Goal: Information Seeking & Learning: Find specific fact

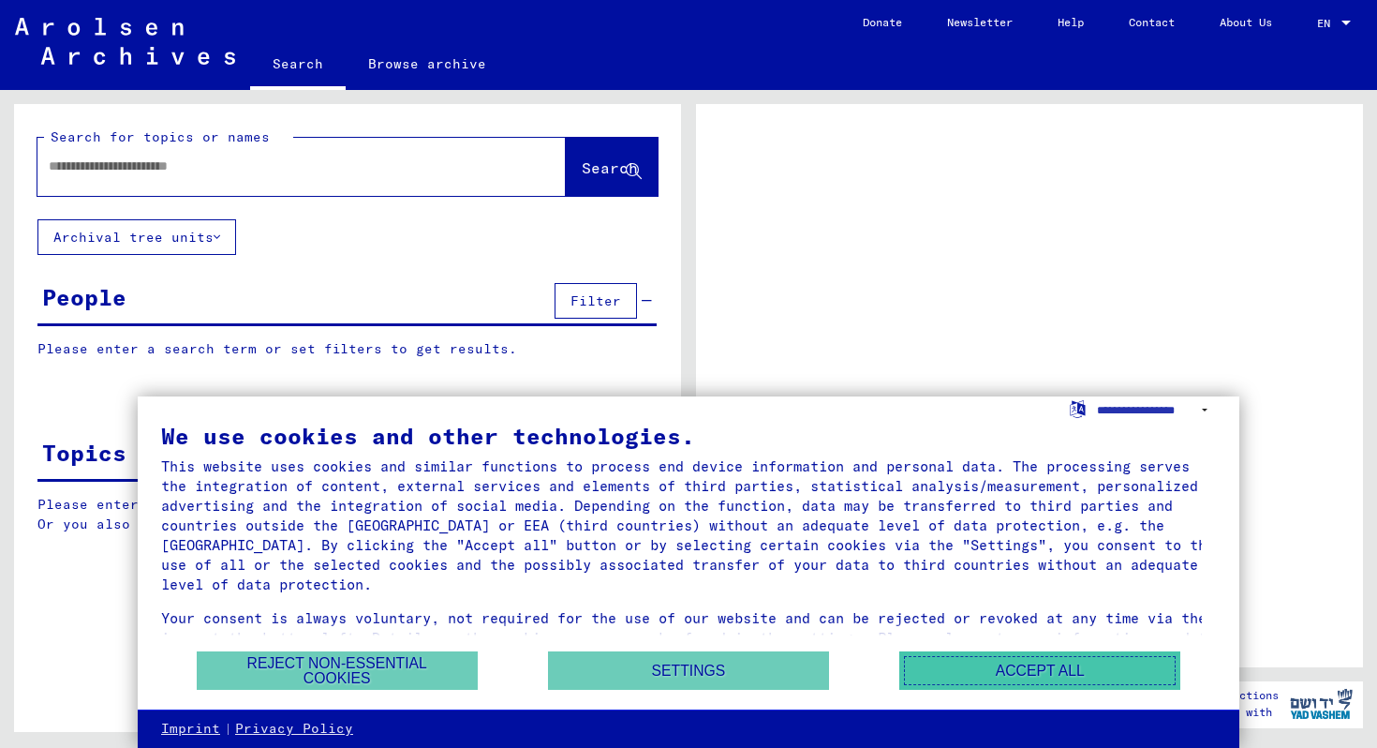
click at [973, 680] on button "Accept all" at bounding box center [1039, 670] width 281 height 38
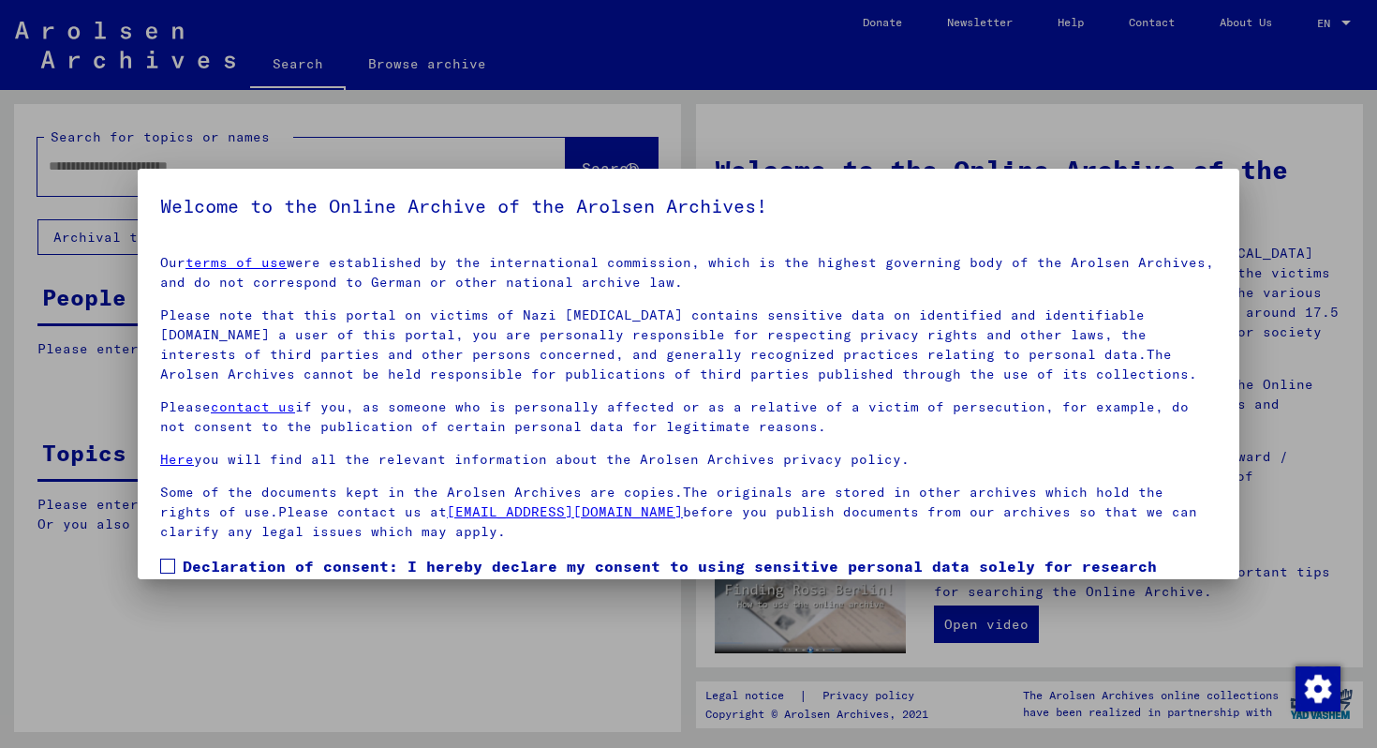
click at [357, 624] on div at bounding box center [688, 374] width 1377 height 748
click at [92, 170] on div at bounding box center [688, 374] width 1377 height 748
click at [85, 165] on div at bounding box center [688, 374] width 1377 height 748
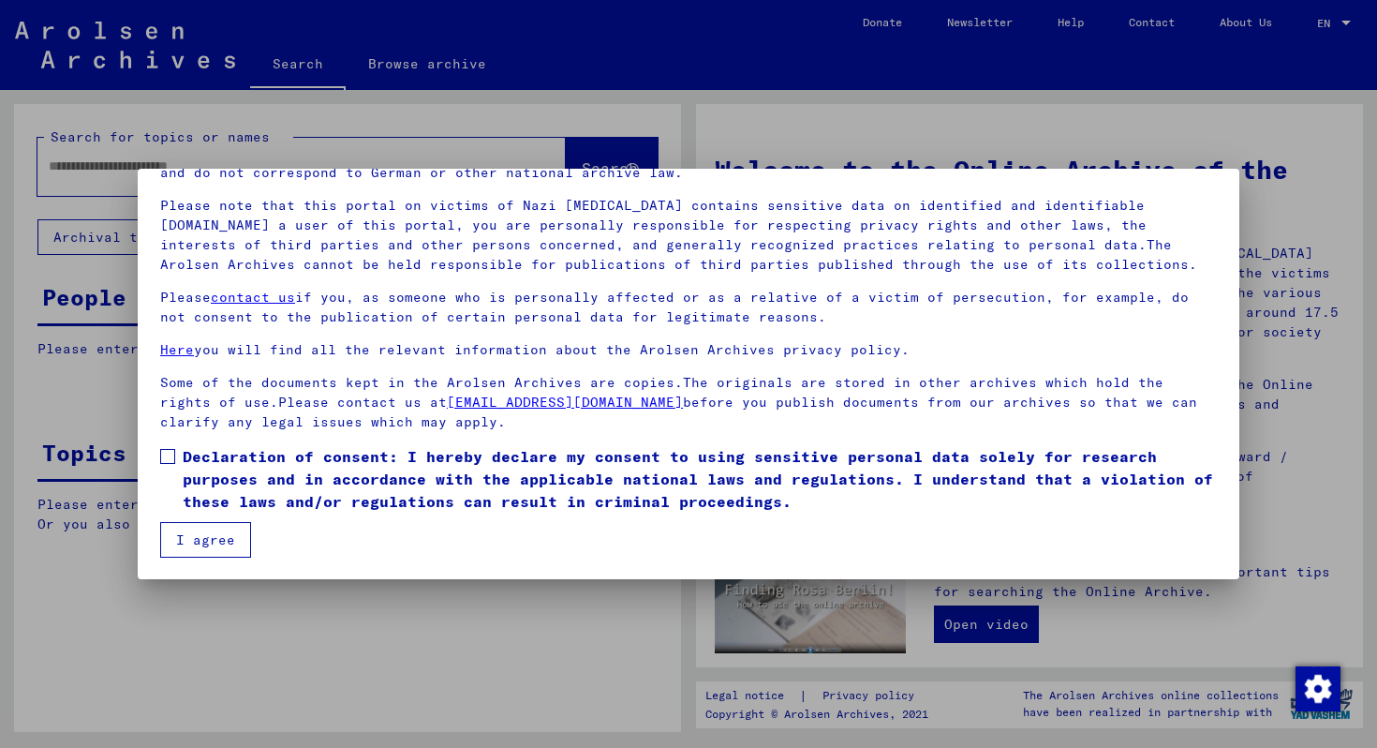
click at [206, 531] on button "I agree" at bounding box center [205, 540] width 91 height 36
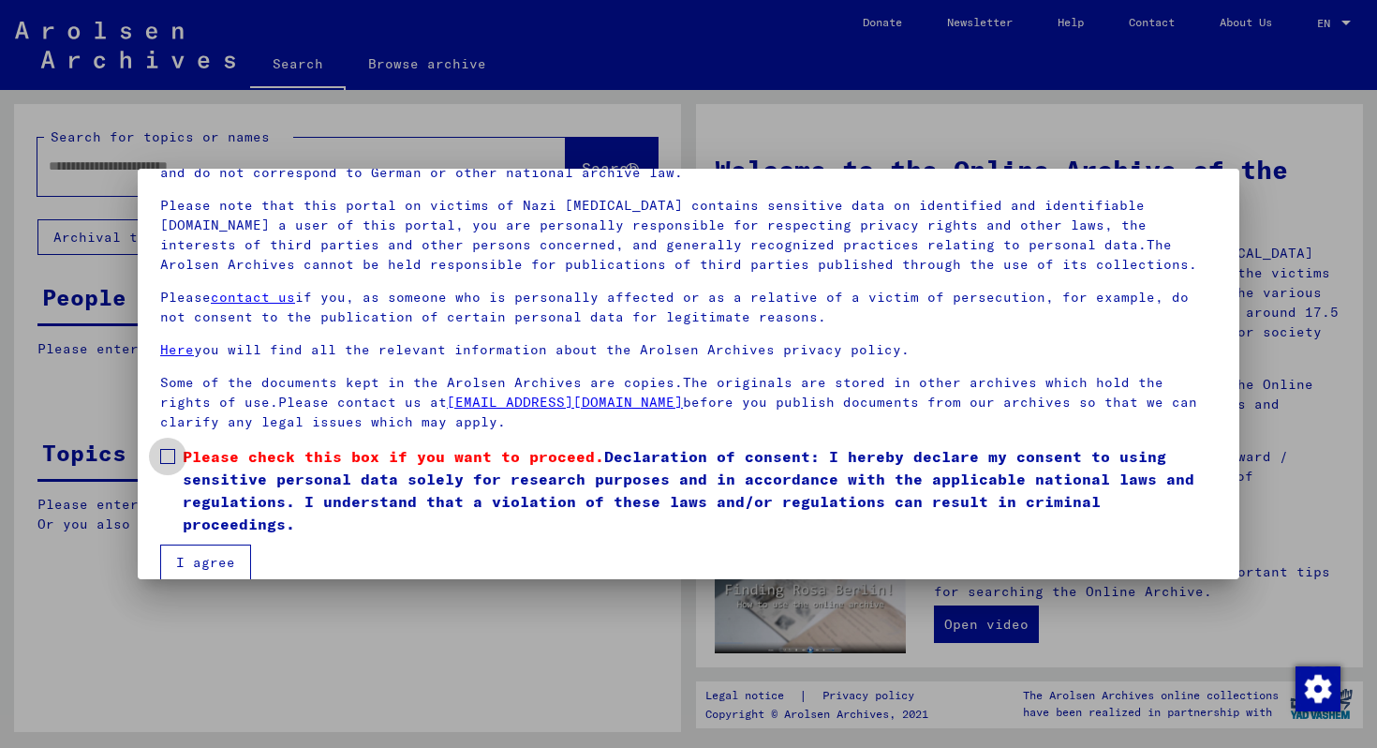
click at [165, 457] on span at bounding box center [167, 456] width 15 height 15
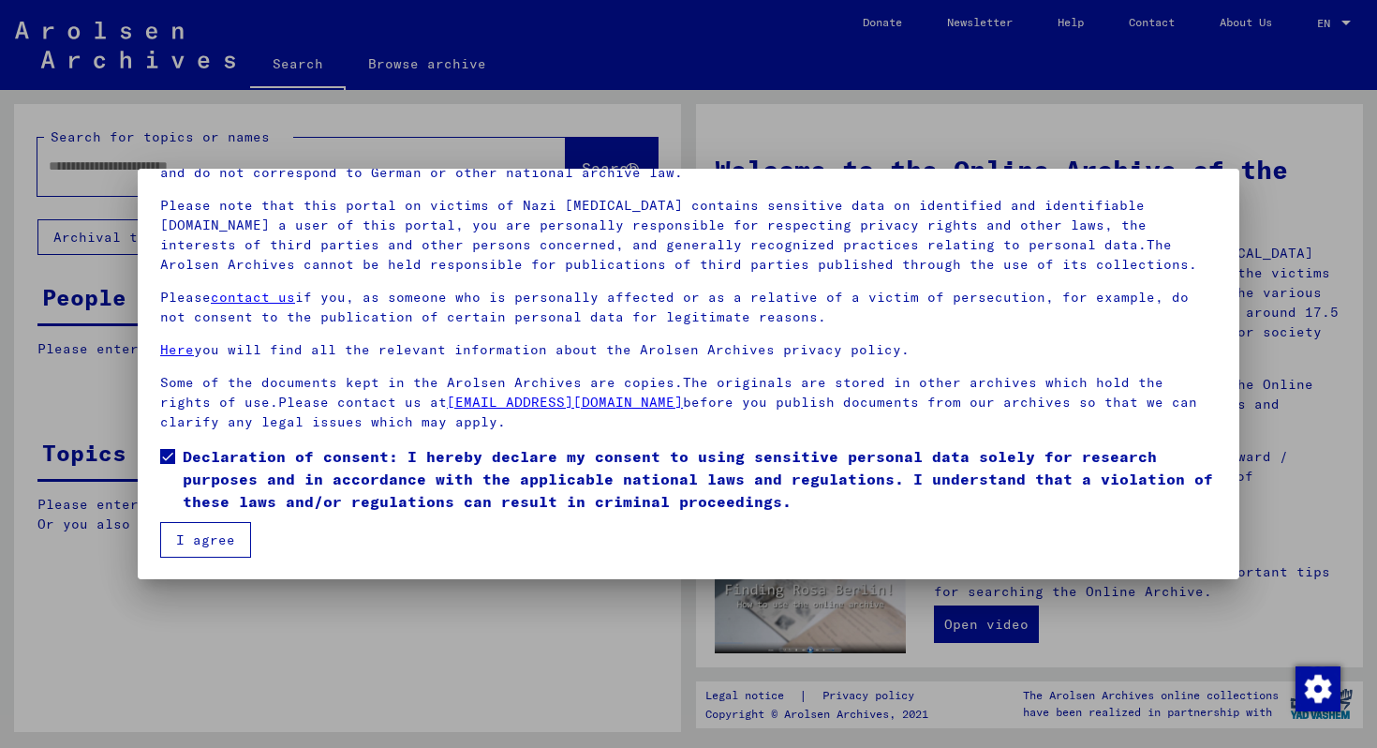
click at [195, 539] on button "I agree" at bounding box center [205, 540] width 91 height 36
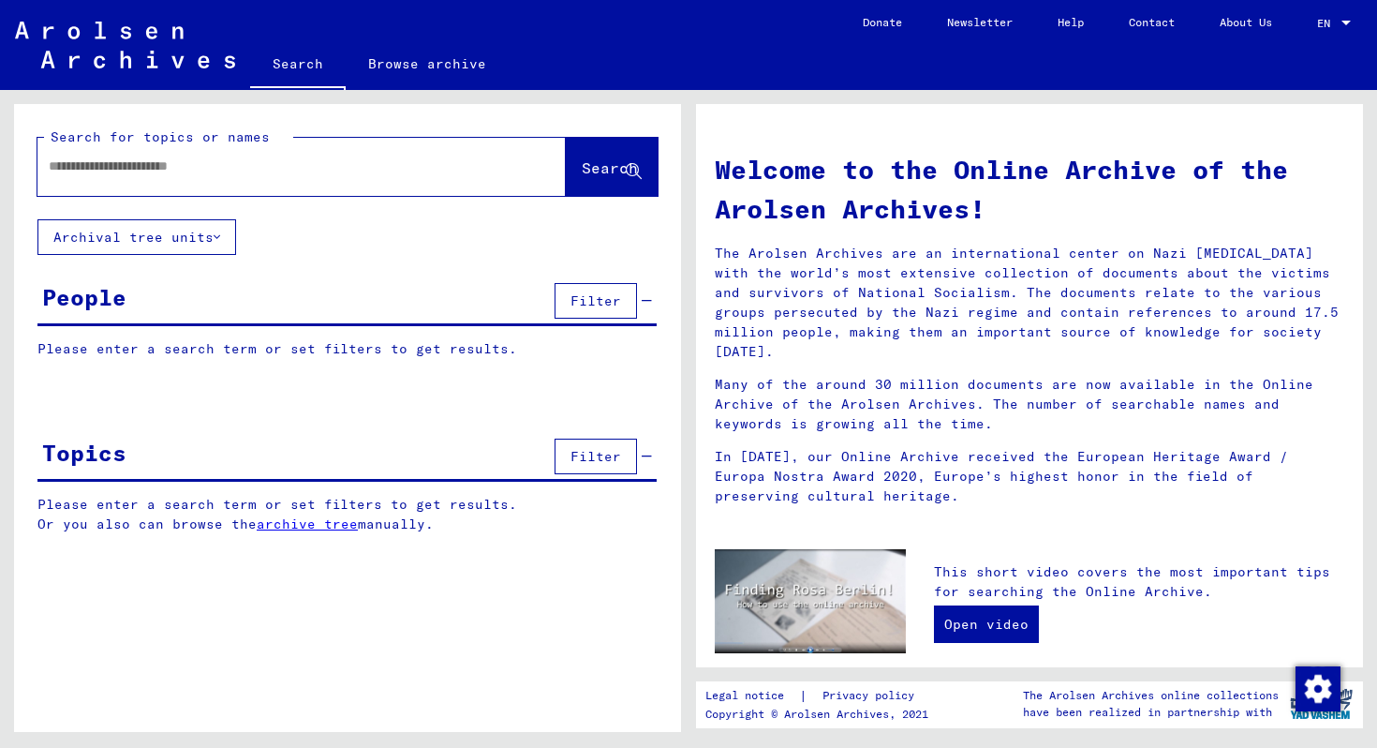
click at [97, 180] on div at bounding box center [273, 166] width 472 height 42
click at [91, 169] on input "text" at bounding box center [279, 166] width 461 height 20
type input "*********"
click at [629, 173] on icon at bounding box center [634, 172] width 16 height 16
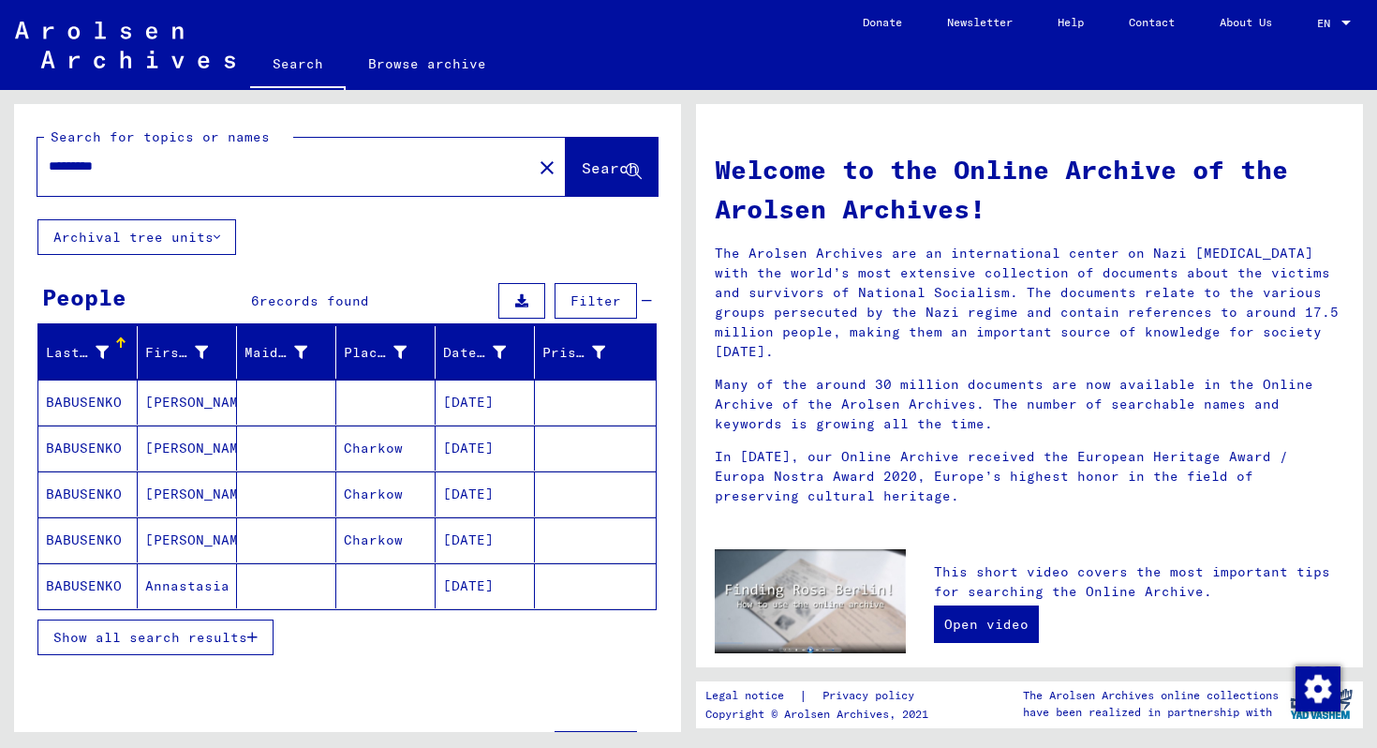
click at [78, 406] on mat-cell "BABUSENKO" at bounding box center [87, 401] width 99 height 45
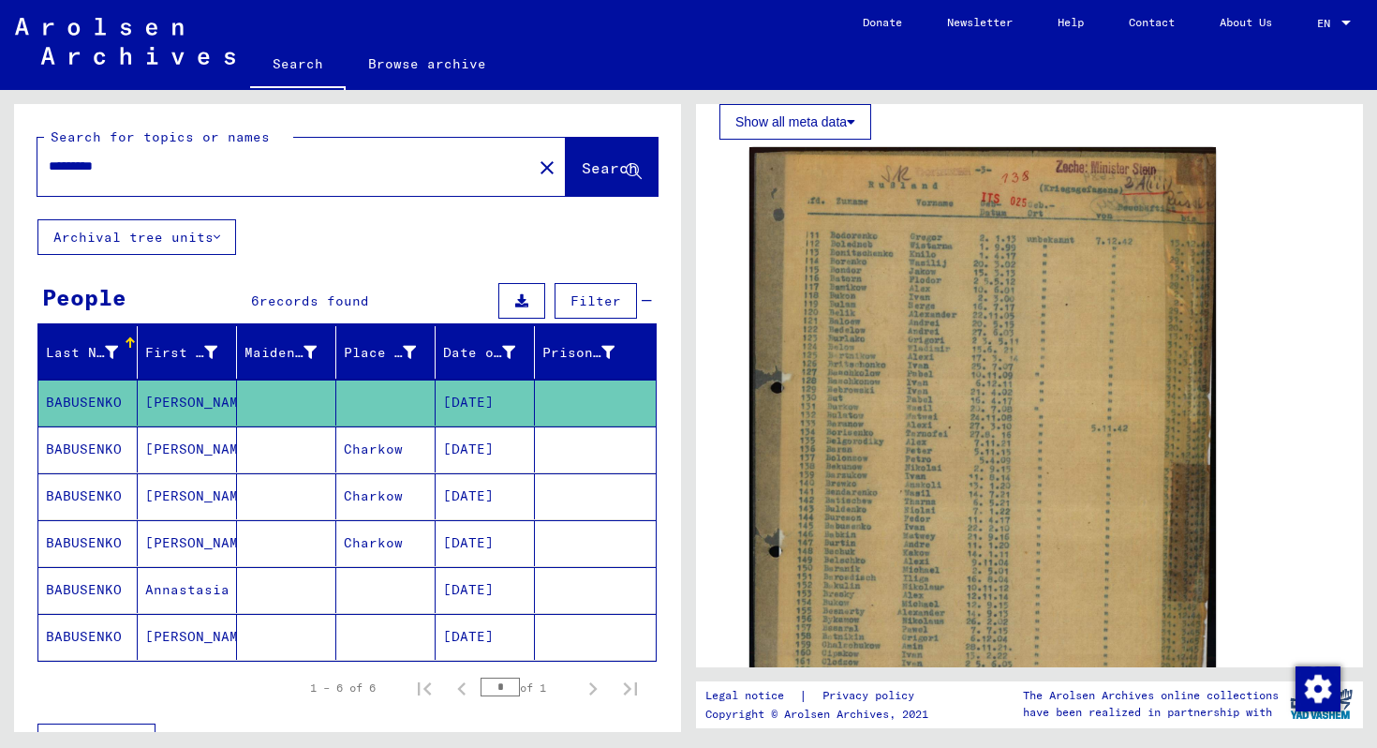
scroll to position [233, 0]
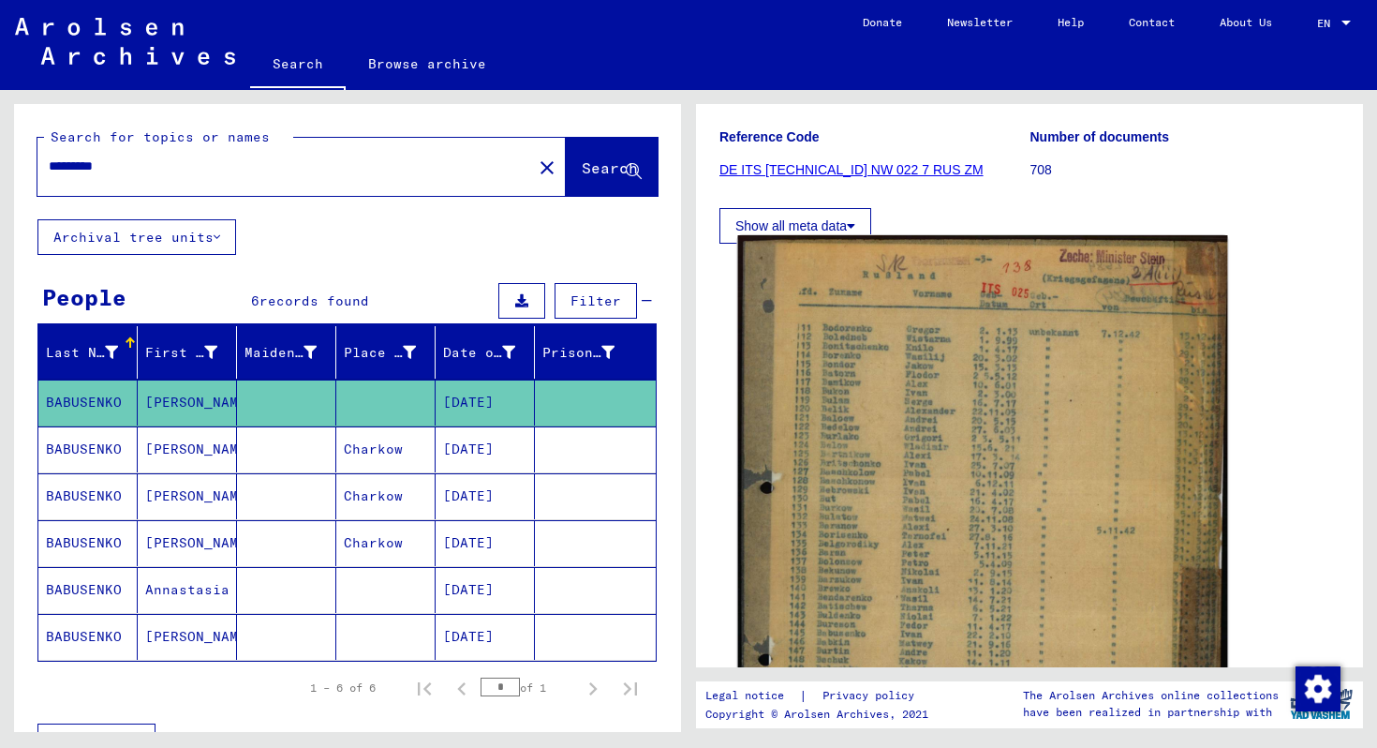
click at [943, 475] on img at bounding box center [983, 561] width 490 height 652
